Goal: Task Accomplishment & Management: Use online tool/utility

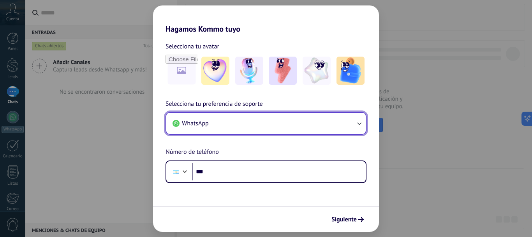
click at [241, 129] on button "WhatsApp" at bounding box center [266, 123] width 200 height 21
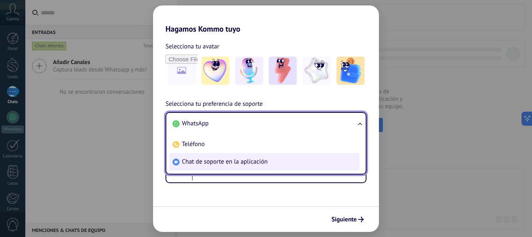
click at [248, 164] on span "Chat de soporte en la aplicación" at bounding box center [225, 161] width 86 height 8
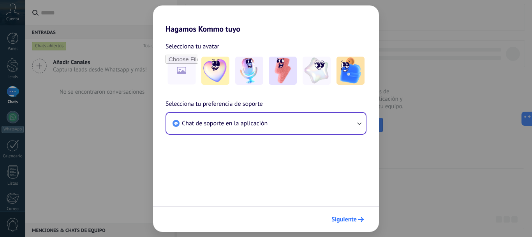
click at [355, 214] on button "Siguiente" at bounding box center [347, 218] width 39 height 13
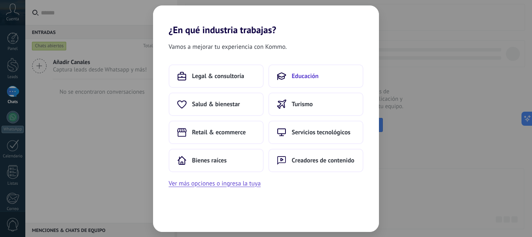
click at [307, 80] on button "Educación" at bounding box center [316, 75] width 95 height 23
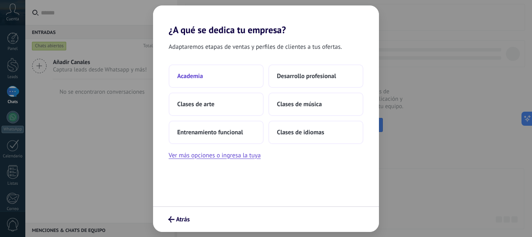
click at [208, 73] on button "Academia" at bounding box center [216, 75] width 95 height 23
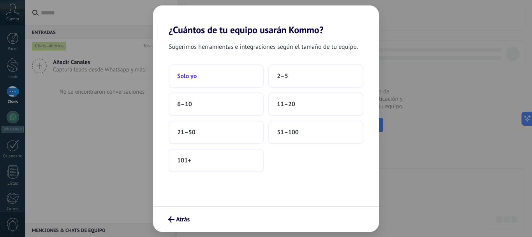
click at [201, 73] on button "Solo yo" at bounding box center [216, 75] width 95 height 23
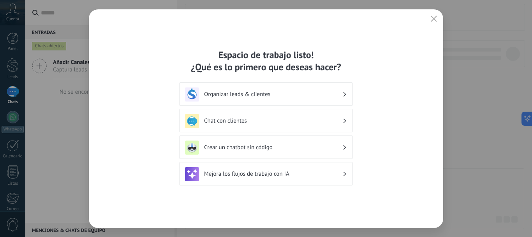
click at [279, 145] on h3 "Crear un chatbot sin código" at bounding box center [273, 146] width 138 height 7
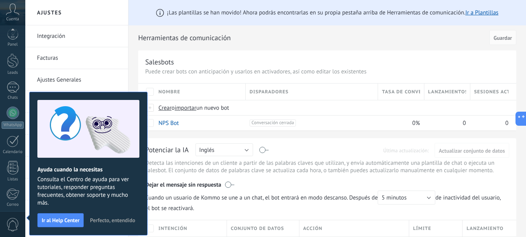
scroll to position [88, 0]
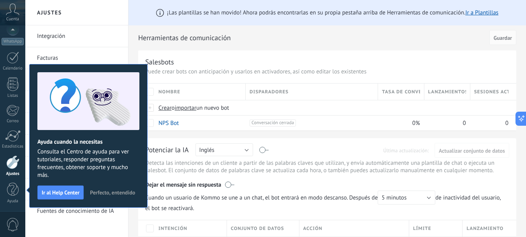
click at [269, 37] on h2 "Herramientas de comunicación" at bounding box center [312, 38] width 349 height 16
click at [114, 191] on span "Perfecto, entendido" at bounding box center [112, 191] width 45 height 5
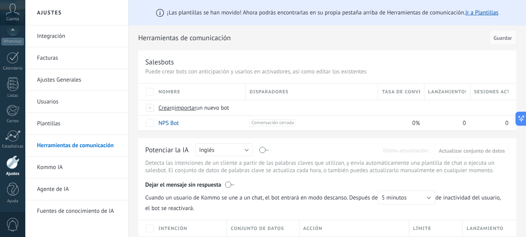
click at [65, 35] on link "Integración" at bounding box center [78, 36] width 83 height 22
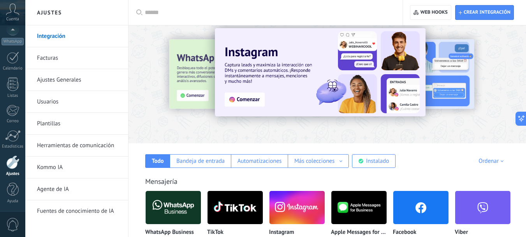
scroll to position [78, 0]
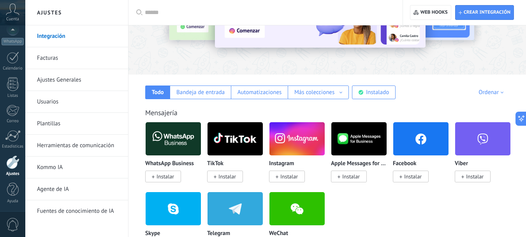
click at [287, 176] on span "Instalar" at bounding box center [290, 176] width 18 height 7
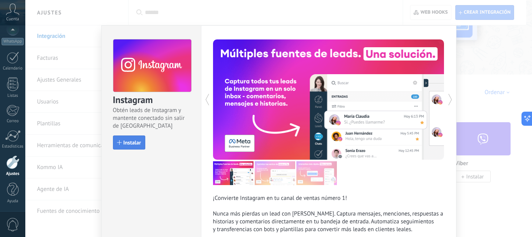
click at [136, 145] on span "Instalar" at bounding box center [133, 142] width 18 height 5
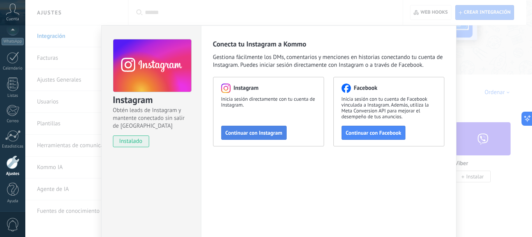
click at [254, 133] on span "Continuar con Instagram" at bounding box center [254, 132] width 57 height 5
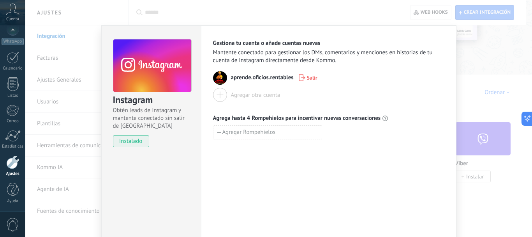
click at [514, 83] on div "Instagram Obtén leads de Instagram y mantente conectado sin salir de Kommo inst…" at bounding box center [278, 118] width 507 height 237
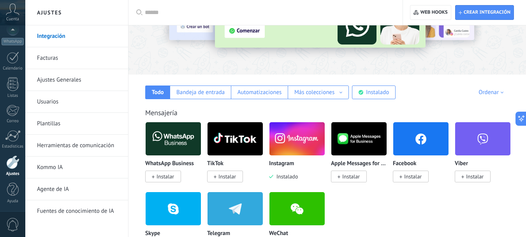
click at [81, 148] on link "Herramientas de comunicación" at bounding box center [78, 145] width 83 height 22
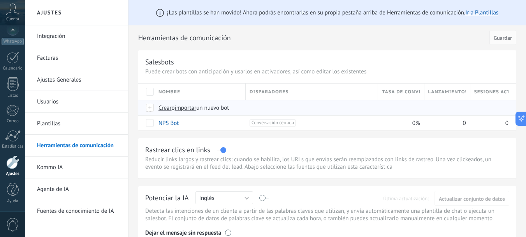
click at [167, 108] on span "Crear" at bounding box center [165, 107] width 13 height 7
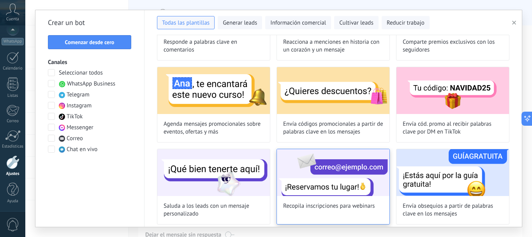
scroll to position [273, 0]
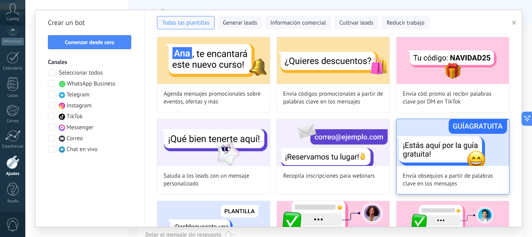
click at [457, 145] on img at bounding box center [453, 142] width 113 height 47
type input "**********"
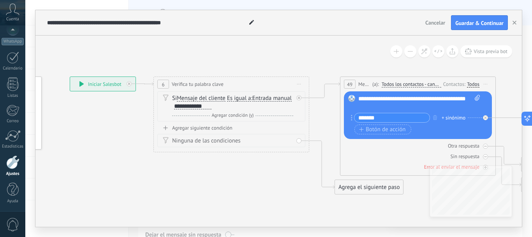
drag, startPoint x: 302, startPoint y: 73, endPoint x: 204, endPoint y: 57, distance: 99.6
click at [204, 57] on icon at bounding box center [511, 135] width 1273 height 507
click at [380, 103] on div "**********" at bounding box center [420, 103] width 122 height 16
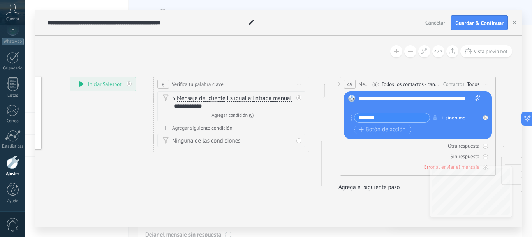
paste div
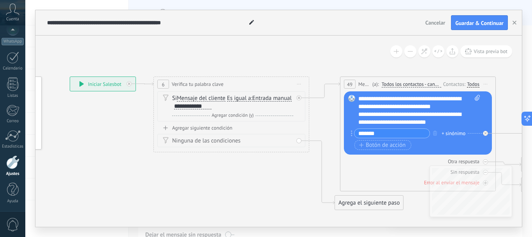
drag, startPoint x: 436, startPoint y: 118, endPoint x: 425, endPoint y: 113, distance: 11.9
click at [449, 124] on div "**********" at bounding box center [413, 118] width 108 height 16
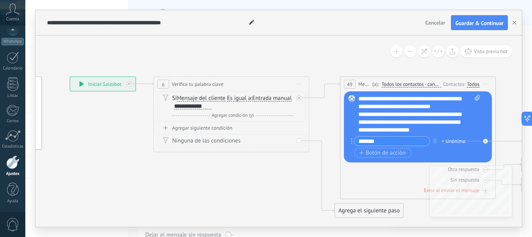
drag, startPoint x: 460, startPoint y: 126, endPoint x: 460, endPoint y: 121, distance: 5.5
click at [433, 138] on button "button" at bounding box center [435, 141] width 9 height 10
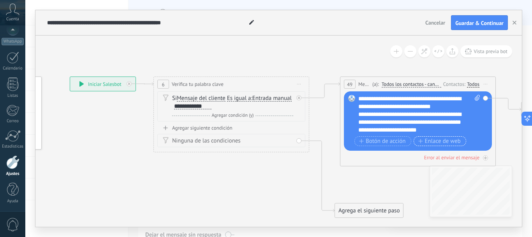
click at [448, 141] on span "Enlace de web" at bounding box center [440, 141] width 42 height 6
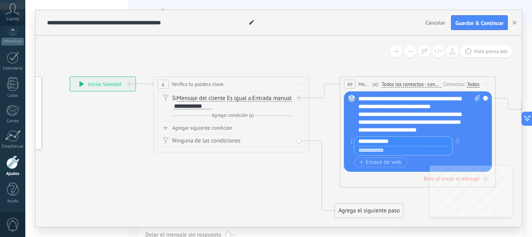
click at [370, 141] on input "**********" at bounding box center [404, 140] width 98 height 9
click at [373, 140] on input "**********" at bounding box center [404, 140] width 98 height 9
click at [360, 141] on input "**********" at bounding box center [404, 140] width 98 height 9
click at [362, 143] on input "**********" at bounding box center [404, 140] width 98 height 9
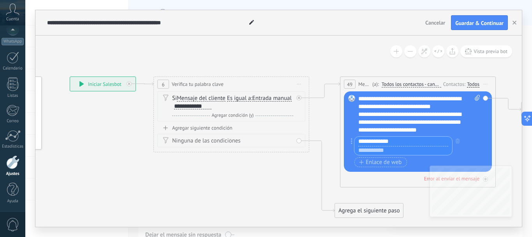
click at [360, 140] on input "**********" at bounding box center [404, 140] width 98 height 9
click at [358, 139] on input "**********" at bounding box center [404, 140] width 98 height 9
click at [408, 140] on input "**********" at bounding box center [404, 140] width 98 height 9
type input "**********"
click at [400, 152] on input "text" at bounding box center [404, 150] width 98 height 9
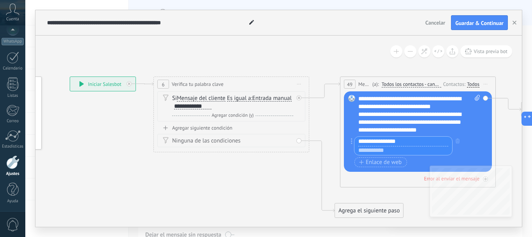
paste input "**********"
type input "**********"
click at [234, 179] on icon at bounding box center [511, 135] width 1273 height 507
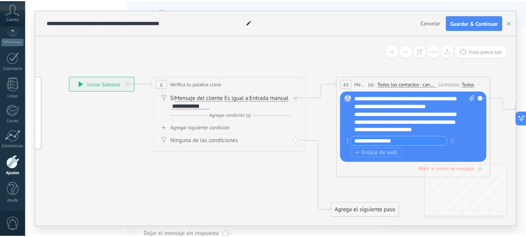
scroll to position [0, 0]
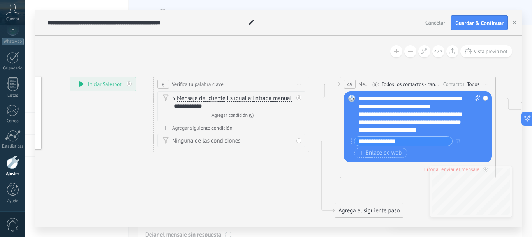
click at [212, 106] on div "**********" at bounding box center [191, 106] width 39 height 7
click at [250, 98] on span "Es igual a" at bounding box center [239, 98] width 24 height 6
click at [250, 98] on button "Es igual a" at bounding box center [271, 98] width 97 height 14
click at [257, 126] on span "Contiene" at bounding box center [266, 126] width 94 height 8
click at [199, 106] on div "**********" at bounding box center [192, 106] width 37 height 6
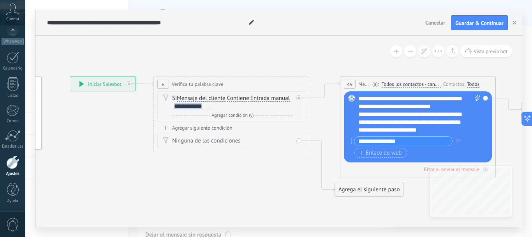
click at [199, 106] on div "**********" at bounding box center [192, 106] width 37 height 6
click at [227, 127] on div "Agregar siguiente condición" at bounding box center [231, 127] width 148 height 7
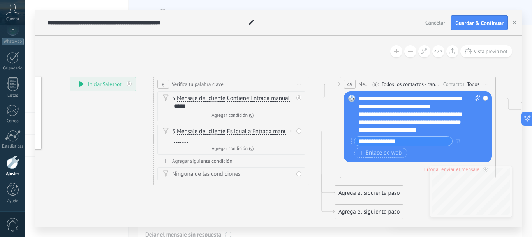
click at [239, 128] on span "Es igual a" at bounding box center [239, 131] width 24 height 6
click at [239, 128] on button "Es igual a" at bounding box center [271, 131] width 97 height 14
click at [254, 161] on span "Contiene" at bounding box center [266, 159] width 94 height 8
click at [181, 137] on div at bounding box center [181, 139] width 14 height 6
click at [221, 162] on div "Agregar siguiente condición" at bounding box center [231, 160] width 148 height 7
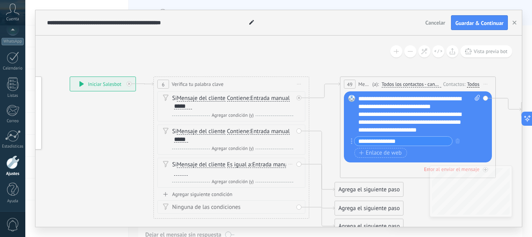
click at [231, 164] on span "Es igual a" at bounding box center [239, 164] width 24 height 6
click at [231, 164] on button "Es igual a" at bounding box center [271, 164] width 97 height 14
click at [246, 190] on span "Contiene" at bounding box center [266, 192] width 94 height 8
click at [180, 175] on div at bounding box center [181, 172] width 14 height 6
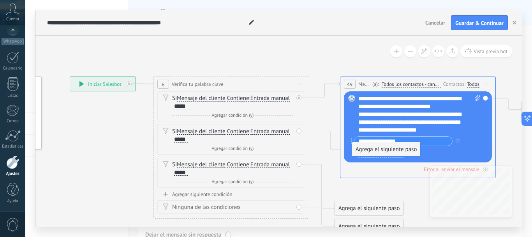
drag, startPoint x: 390, startPoint y: 191, endPoint x: 408, endPoint y: 150, distance: 44.9
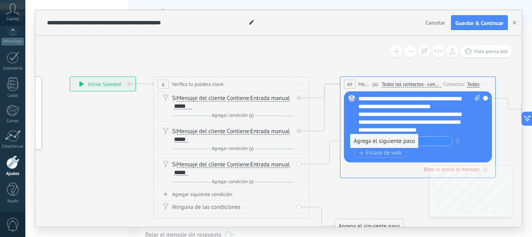
drag, startPoint x: 386, startPoint y: 207, endPoint x: 400, endPoint y: 141, distance: 67.0
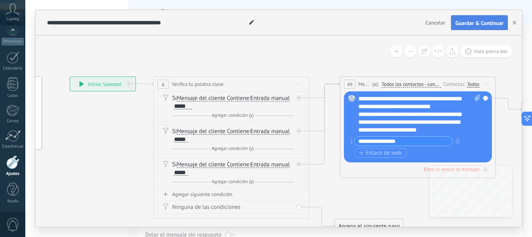
click at [479, 19] on button "Guardar & Continuar" at bounding box center [479, 22] width 57 height 15
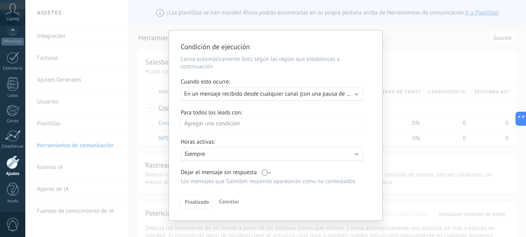
click at [302, 89] on div "Ejecutar: En un mensaje recibido desde cualquier canal (con una pausa de un día)" at bounding box center [272, 94] width 182 height 14
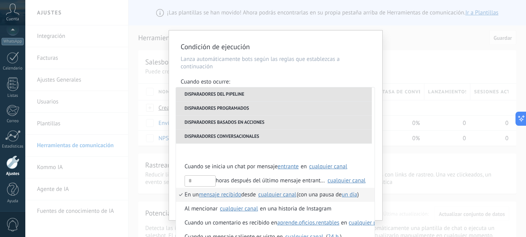
scroll to position [195, 0]
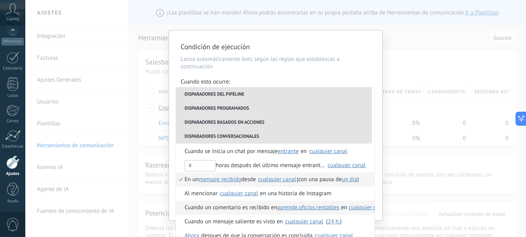
click at [242, 208] on span "Cuando un comentario es recibido en" at bounding box center [231, 207] width 93 height 14
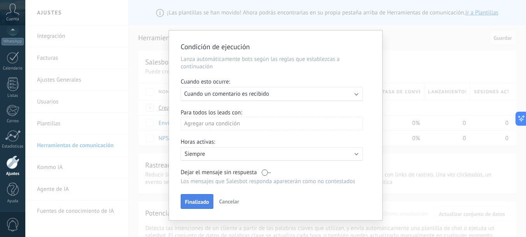
click at [202, 200] on span "Finalizado" at bounding box center [197, 201] width 24 height 5
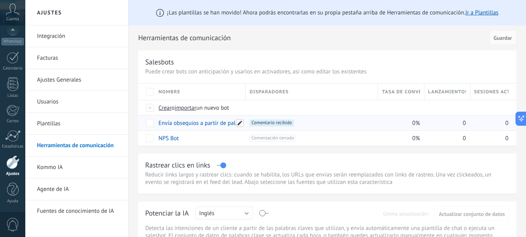
click at [239, 121] on span at bounding box center [240, 123] width 8 height 8
click at [231, 119] on input "**********" at bounding box center [199, 123] width 81 height 12
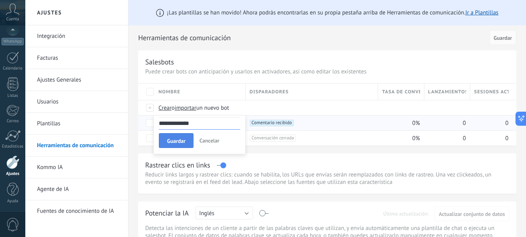
type input "**********"
click at [174, 139] on span "Guardar" at bounding box center [176, 140] width 18 height 5
click at [185, 121] on link "CURSO Y CLASE" at bounding box center [179, 122] width 40 height 7
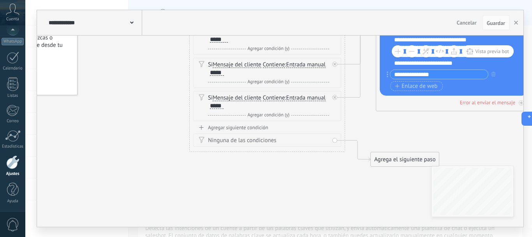
drag, startPoint x: 338, startPoint y: 198, endPoint x: 243, endPoint y: 171, distance: 98.7
click at [246, 131] on div "Agregar siguiente condición Ninguna de las condiciones" at bounding box center [266, 135] width 148 height 23
click at [247, 125] on div "Agregar siguiente condición" at bounding box center [266, 127] width 148 height 7
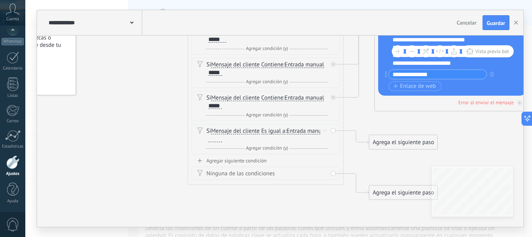
click at [284, 133] on span "Es igual a" at bounding box center [273, 131] width 24 height 6
click at [284, 133] on button "Es igual a" at bounding box center [306, 131] width 97 height 14
click at [284, 156] on span "Contiene" at bounding box center [300, 159] width 94 height 8
click at [235, 138] on div "Si Mensaje del cliente Mensaje del cliente Emoción de la conversación Comentari…" at bounding box center [267, 135] width 121 height 16
click at [220, 138] on div at bounding box center [215, 139] width 14 height 6
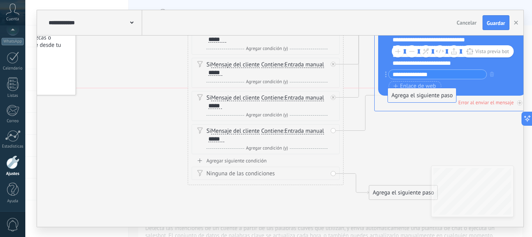
drag, startPoint x: 389, startPoint y: 140, endPoint x: 408, endPoint y: 95, distance: 49.3
click at [246, 162] on div "Agregar siguiente condición" at bounding box center [266, 160] width 148 height 7
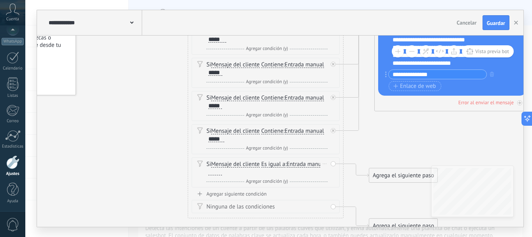
click at [222, 172] on div at bounding box center [215, 172] width 14 height 6
click at [286, 166] on span "Es igual a" at bounding box center [273, 164] width 24 height 6
click at [286, 166] on button "Es igual a" at bounding box center [306, 164] width 97 height 14
click at [294, 189] on span "Contiene" at bounding box center [300, 192] width 94 height 8
click at [216, 173] on div at bounding box center [215, 172] width 14 height 6
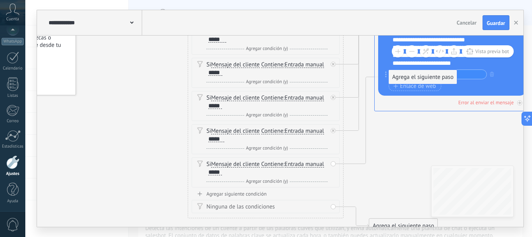
drag, startPoint x: 384, startPoint y: 174, endPoint x: 405, endPoint y: 76, distance: 100.0
click at [241, 193] on div "Agregar siguiente condición" at bounding box center [266, 193] width 148 height 7
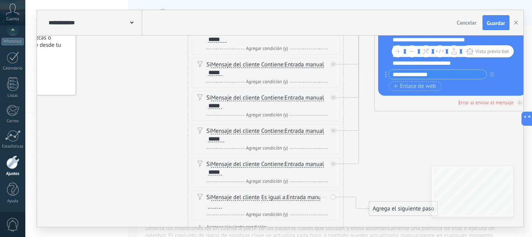
click at [273, 196] on span "Es igual a" at bounding box center [273, 197] width 24 height 6
click at [273, 196] on button "Es igual a" at bounding box center [306, 197] width 97 height 14
click at [292, 223] on span "Contiene" at bounding box center [300, 225] width 94 height 8
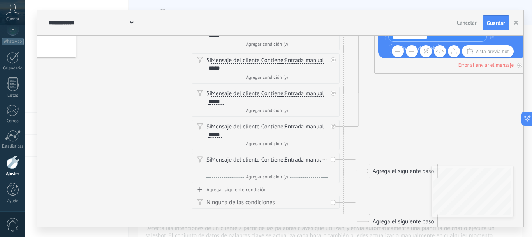
click at [210, 166] on div at bounding box center [215, 167] width 14 height 6
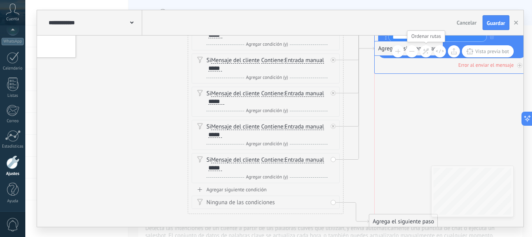
drag, startPoint x: 414, startPoint y: 168, endPoint x: 422, endPoint y: 46, distance: 122.6
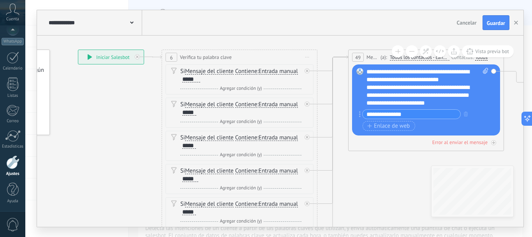
drag, startPoint x: 383, startPoint y: 144, endPoint x: 367, endPoint y: 183, distance: 41.8
click at [367, 183] on icon at bounding box center [519, 178] width 1273 height 646
click at [497, 24] on span "Guardar" at bounding box center [496, 22] width 18 height 5
click at [516, 24] on icon "button" at bounding box center [516, 23] width 4 height 4
